Goal: Transaction & Acquisition: Purchase product/service

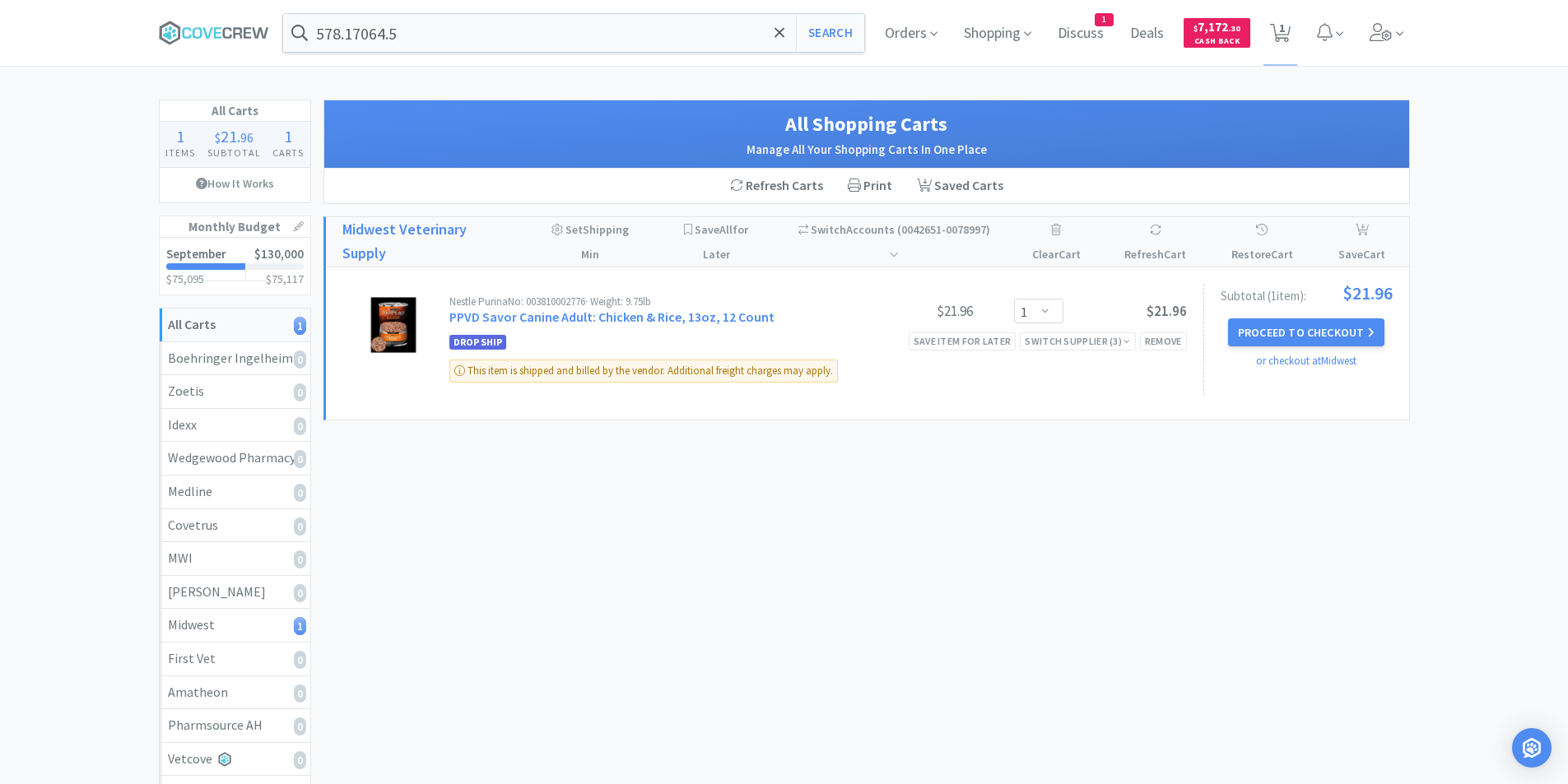
select select "1"
click at [1274, 335] on button "Proceed to Checkout" at bounding box center [1306, 333] width 156 height 28
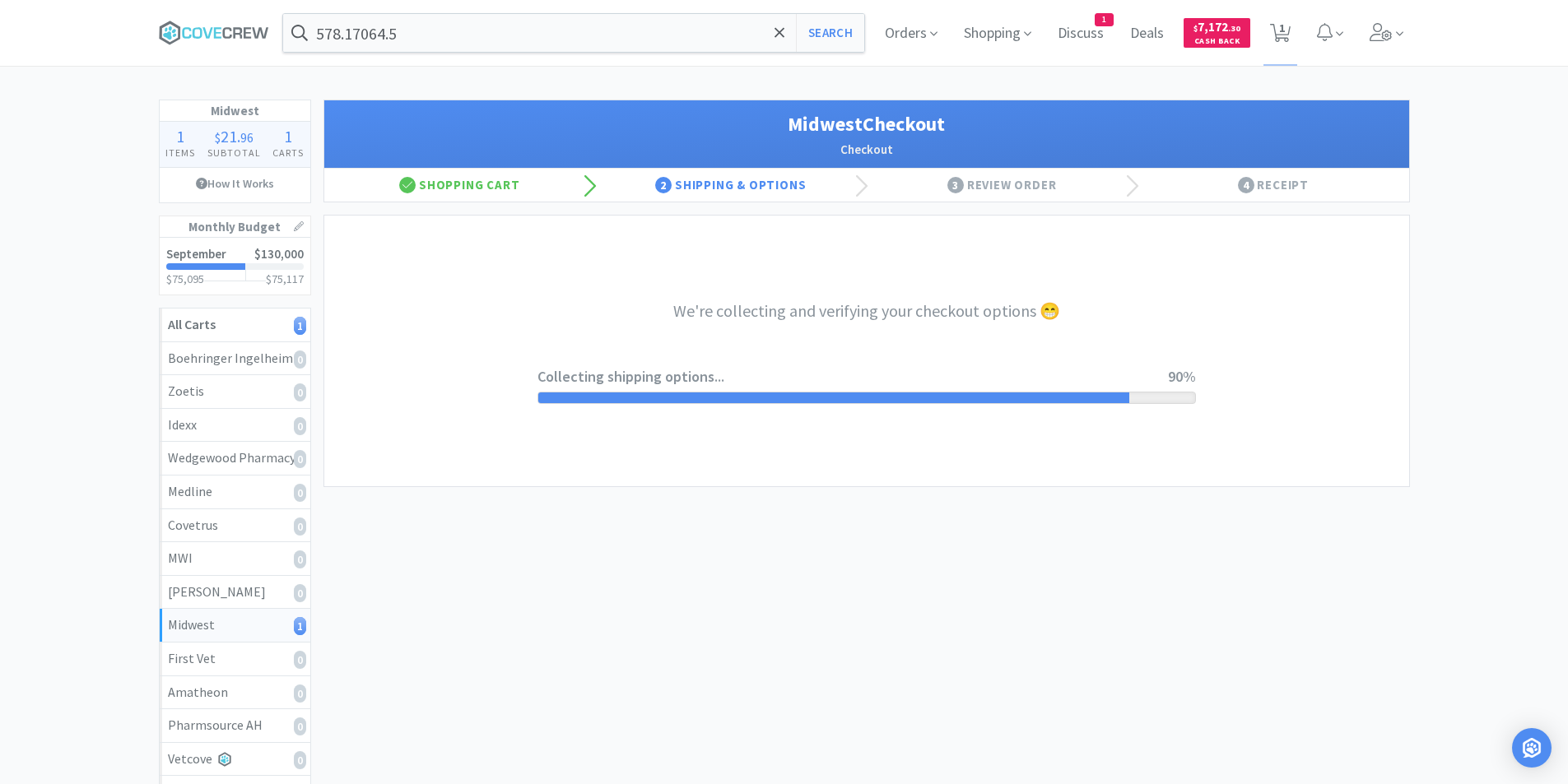
select select "3"
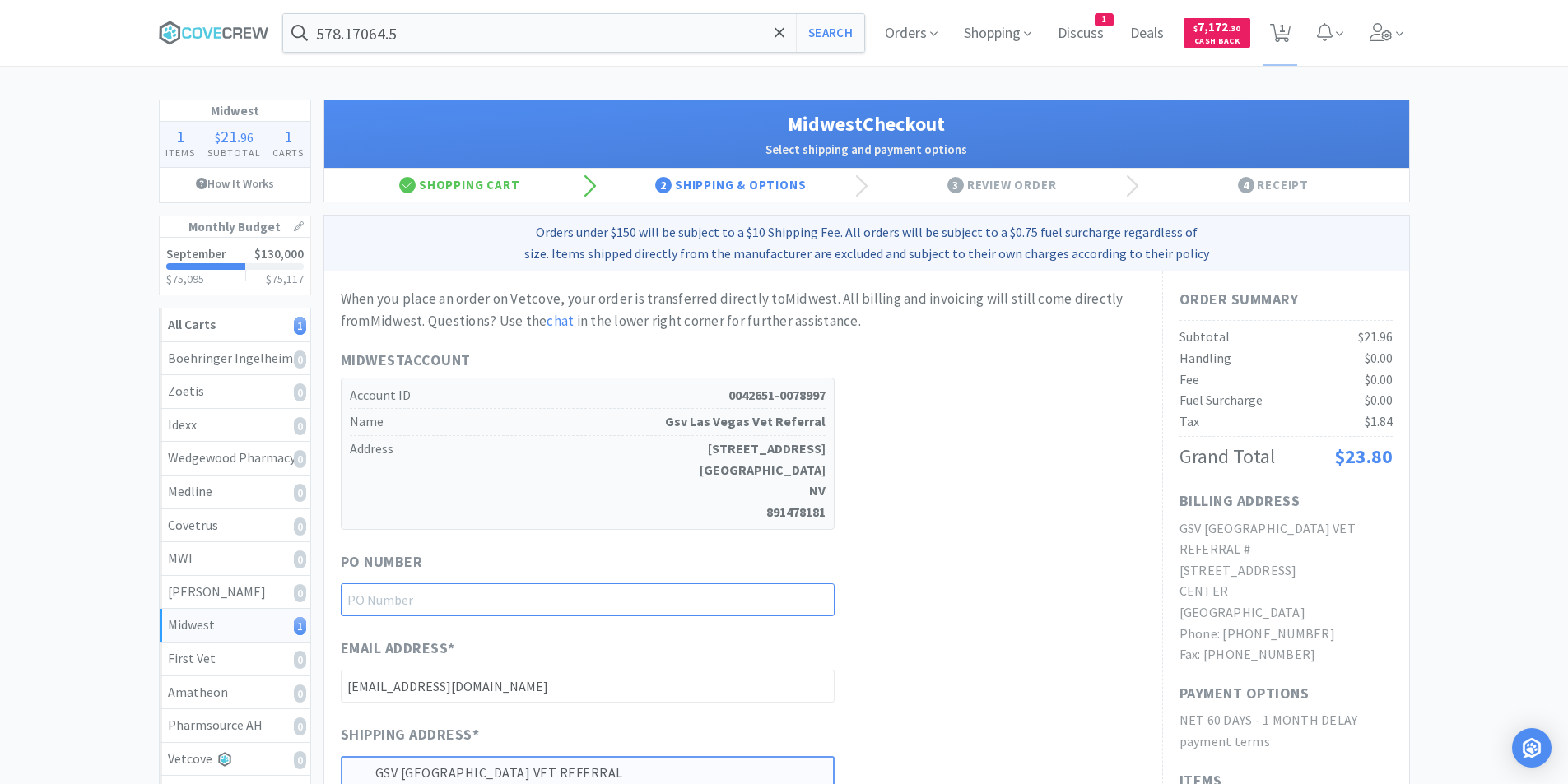
click at [439, 599] on input "text" at bounding box center [587, 599] width 494 height 33
click at [966, 538] on div "When you place an order on Vetcove, your order is transferred directly to Midwe…" at bounding box center [743, 674] width 805 height 772
click at [430, 610] on input "text" at bounding box center [587, 599] width 494 height 33
type input "92325"
click at [984, 493] on div "Midwest Account Account ID 0042651-0078997 Name Gsv [GEOGRAPHIC_DATA] Vet Refer…" at bounding box center [743, 439] width 805 height 181
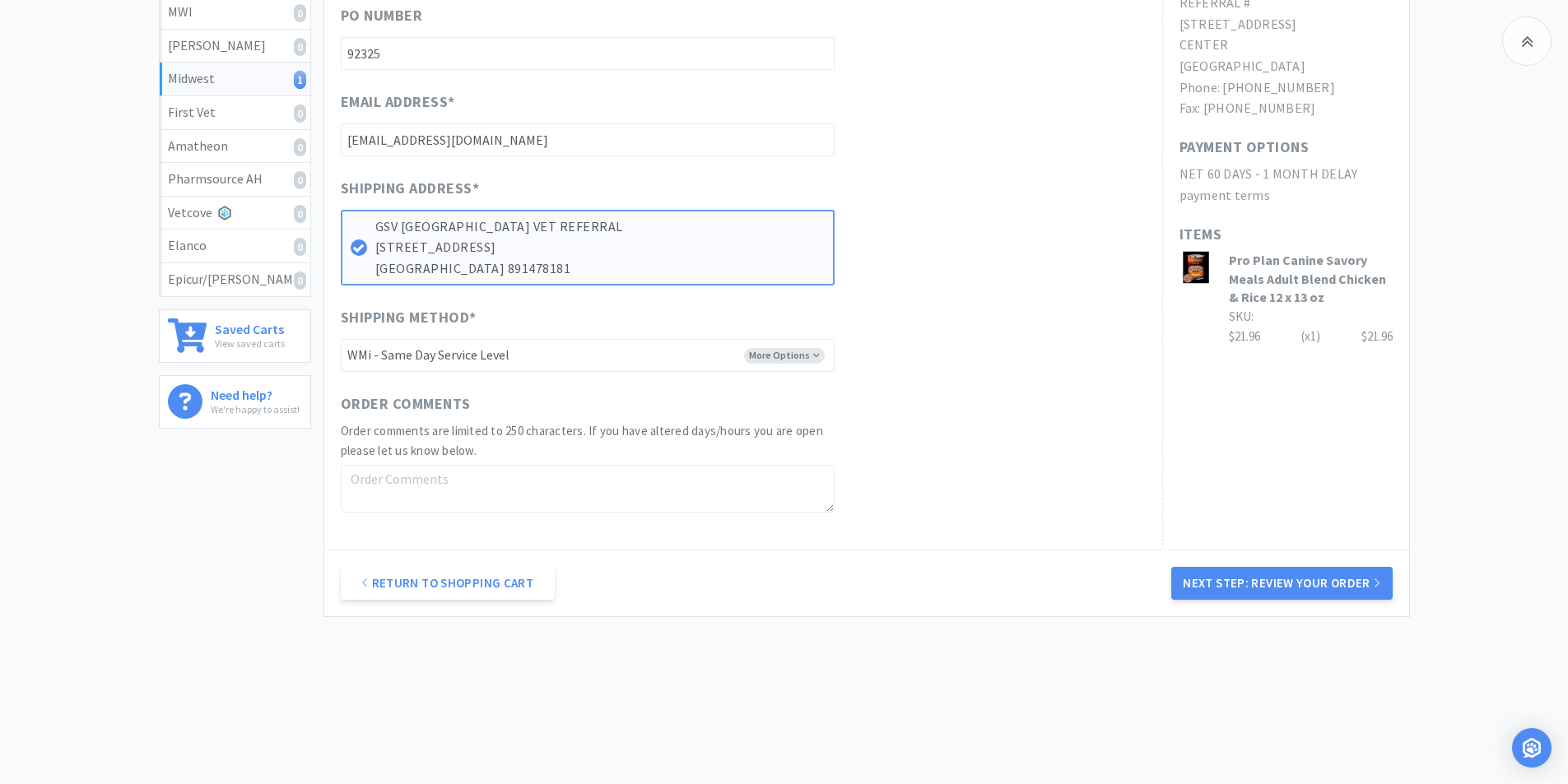
scroll to position [548, 0]
click at [1285, 578] on button "Next Step: Review Your Order" at bounding box center [1282, 581] width 221 height 33
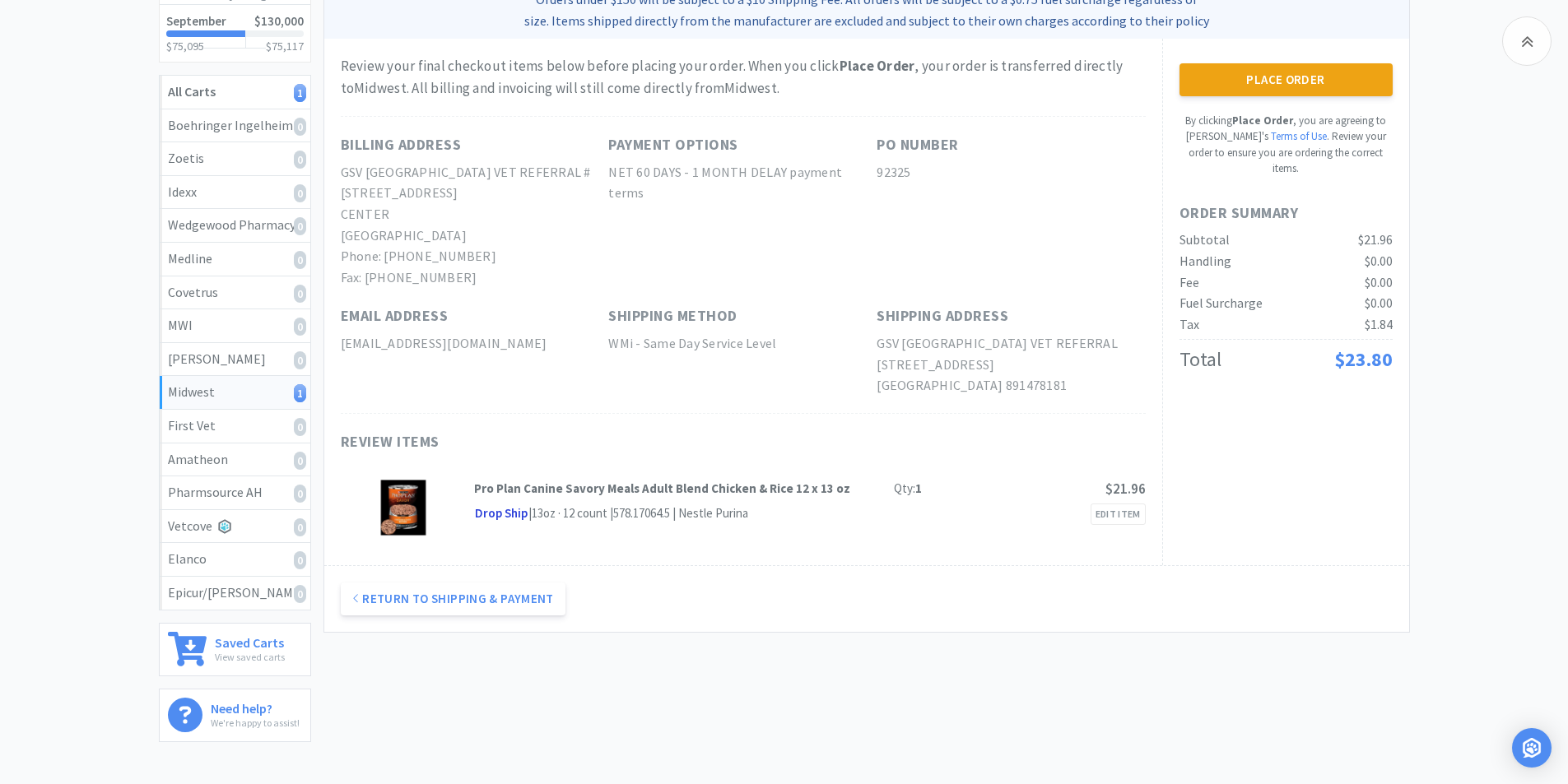
scroll to position [82, 0]
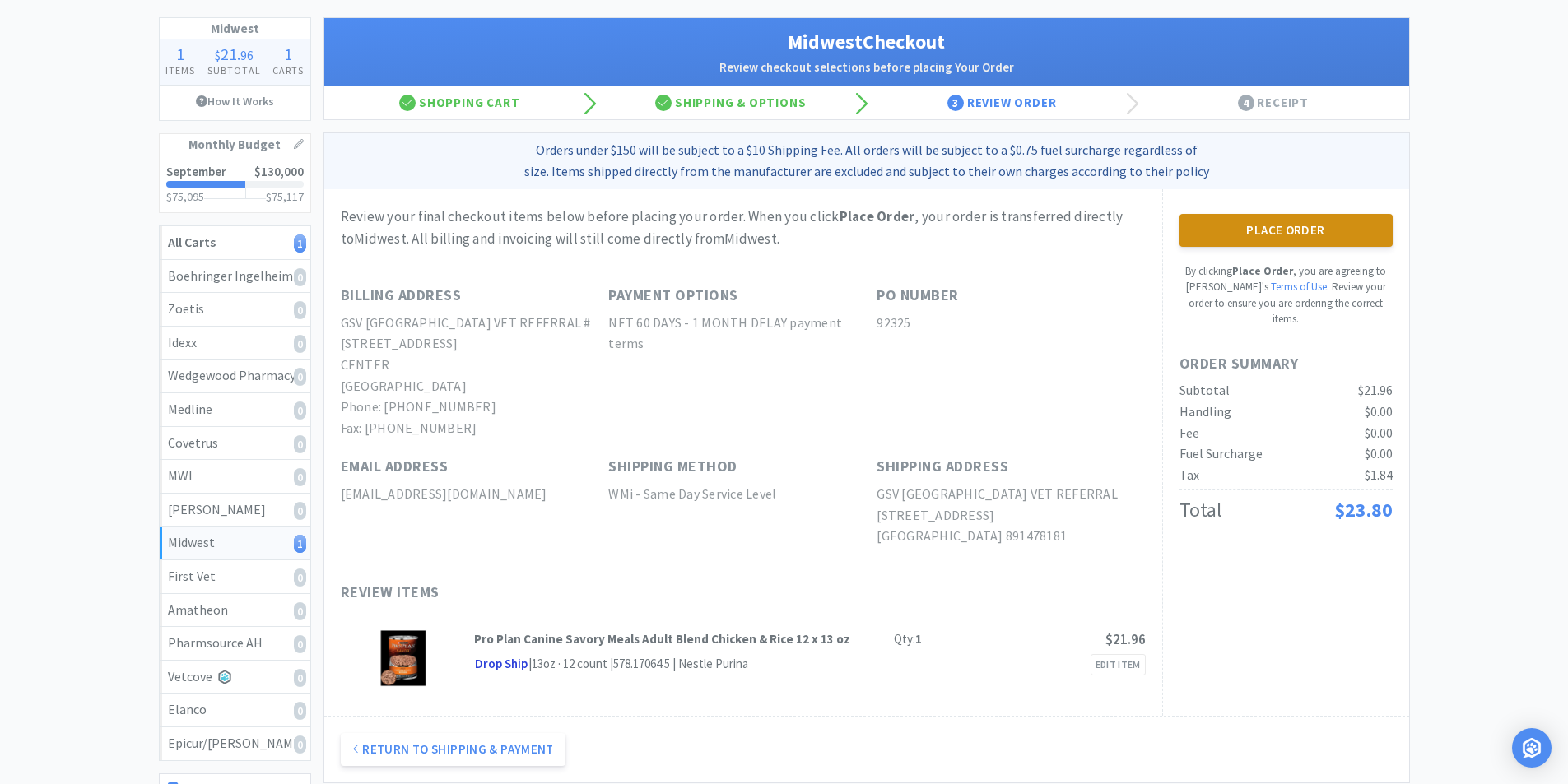
click at [1285, 234] on button "Place Order" at bounding box center [1285, 230] width 213 height 33
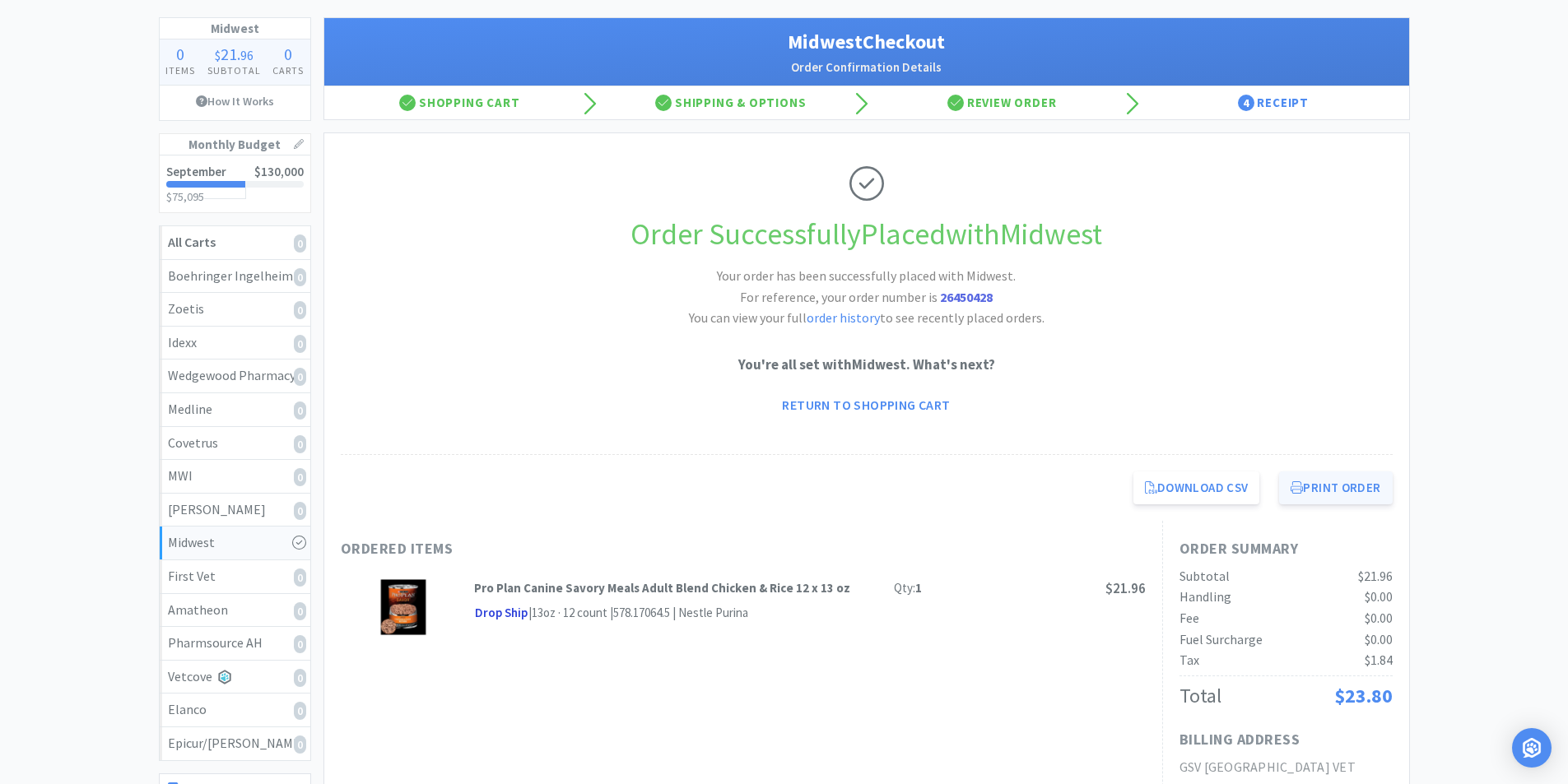
click at [1308, 484] on button "Print Order" at bounding box center [1336, 487] width 113 height 33
